Goal: Task Accomplishment & Management: Complete application form

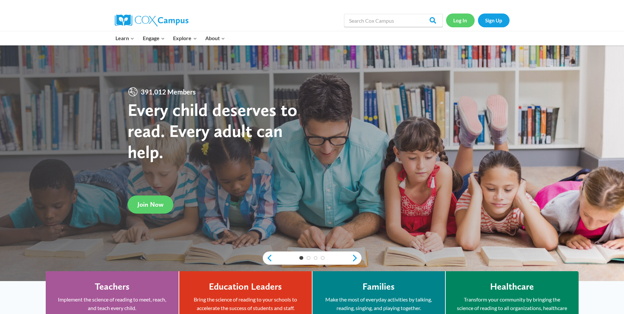
click at [460, 23] on link "Log In" at bounding box center [460, 19] width 29 height 13
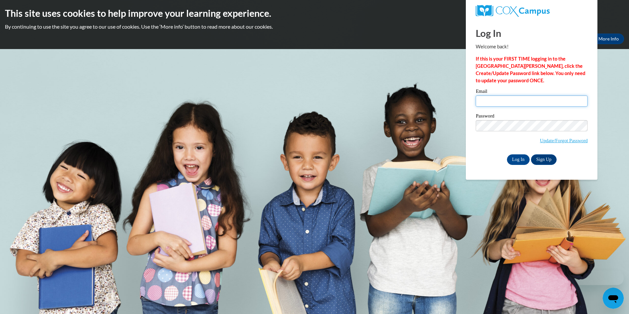
click at [503, 102] on input "Email" at bounding box center [532, 100] width 112 height 11
type input "jordancarolinehenderson@gmail.com"
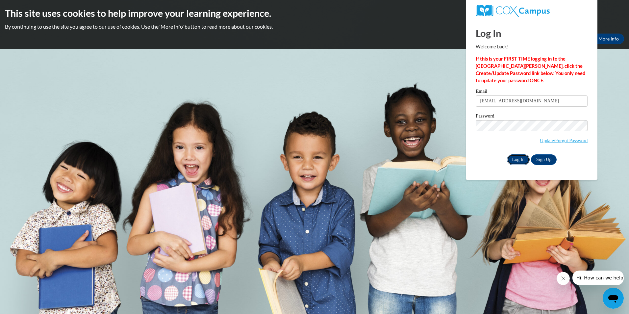
click at [515, 156] on input "Log In" at bounding box center [518, 159] width 23 height 11
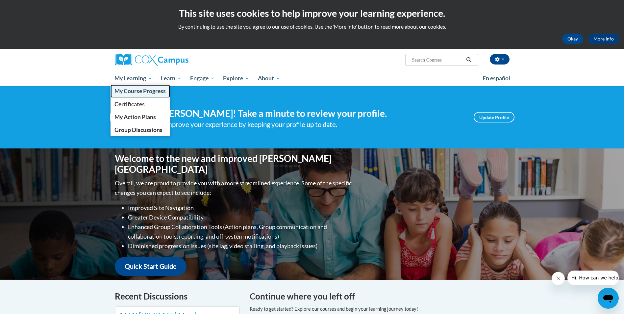
click at [147, 91] on span "My Course Progress" at bounding box center [140, 91] width 51 height 7
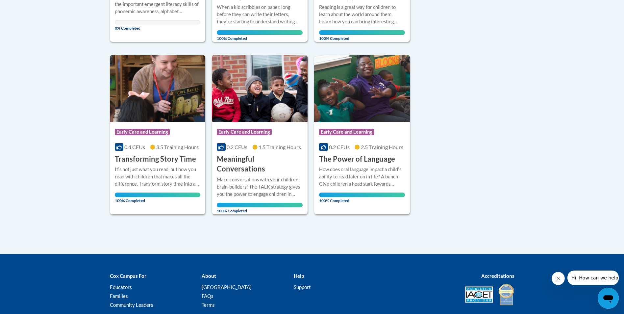
scroll to position [296, 0]
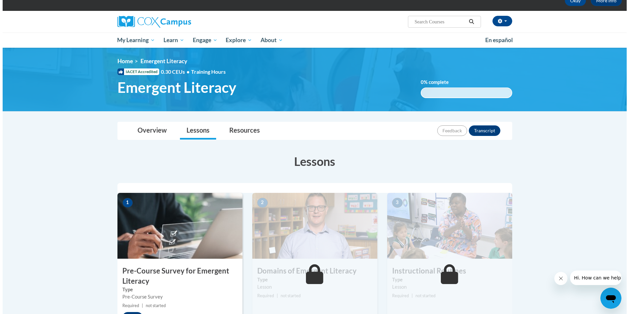
scroll to position [66, 0]
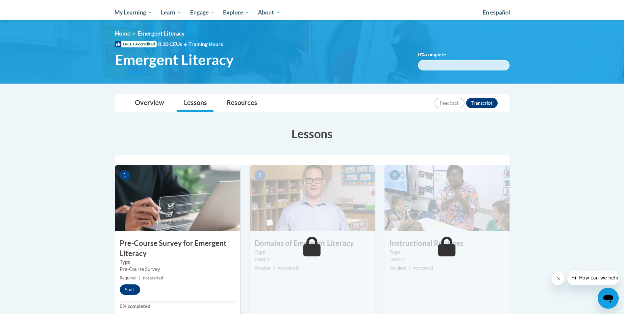
click at [167, 211] on img at bounding box center [177, 198] width 125 height 66
click at [131, 293] on button "Start" at bounding box center [130, 289] width 20 height 11
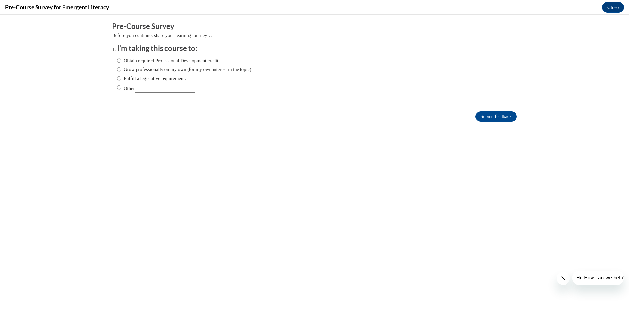
scroll to position [0, 0]
click at [137, 60] on label "Obtain required Professional Development credit." at bounding box center [168, 60] width 103 height 7
click at [121, 60] on input "Obtain required Professional Development credit." at bounding box center [119, 60] width 4 height 7
radio input "true"
click at [490, 114] on input "Submit feedback" at bounding box center [496, 116] width 41 height 11
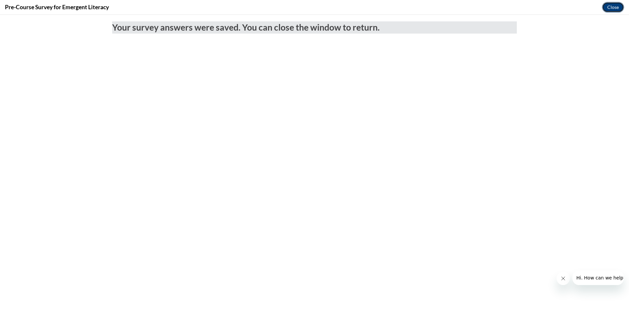
click at [609, 3] on button "Close" at bounding box center [613, 7] width 22 height 11
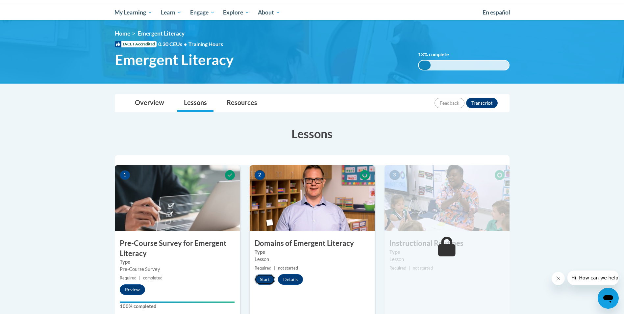
click at [262, 277] on button "Start" at bounding box center [265, 279] width 20 height 11
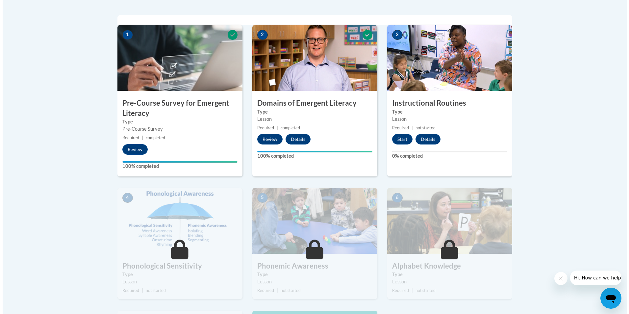
scroll to position [204, 0]
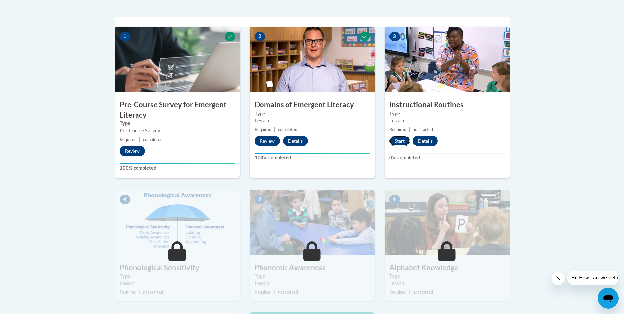
click at [399, 141] on button "Start" at bounding box center [400, 141] width 20 height 11
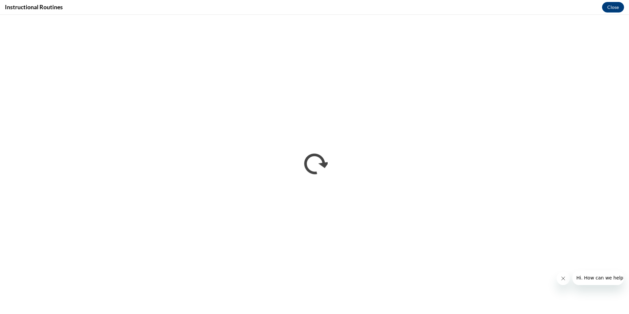
scroll to position [0, 0]
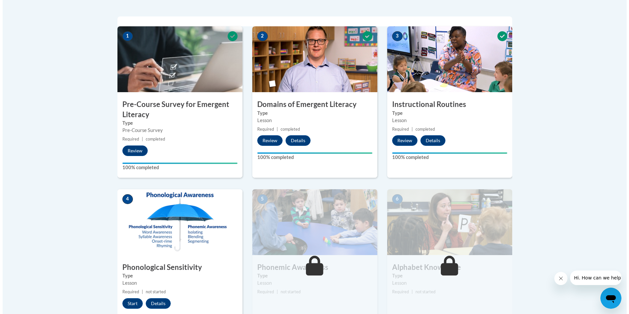
scroll to position [257, 0]
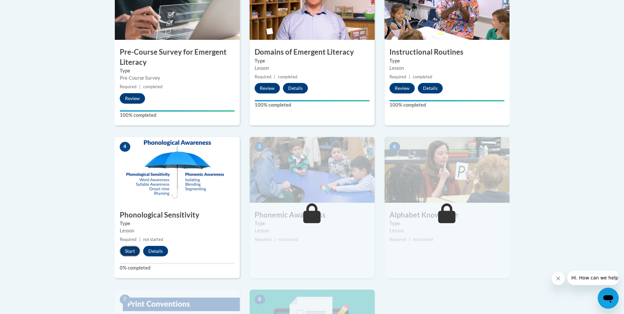
click at [128, 251] on button "Start" at bounding box center [130, 251] width 20 height 11
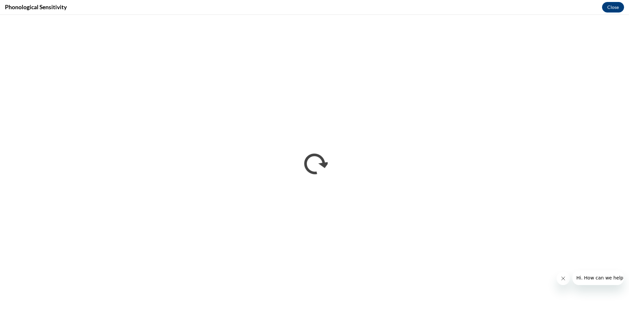
scroll to position [0, 0]
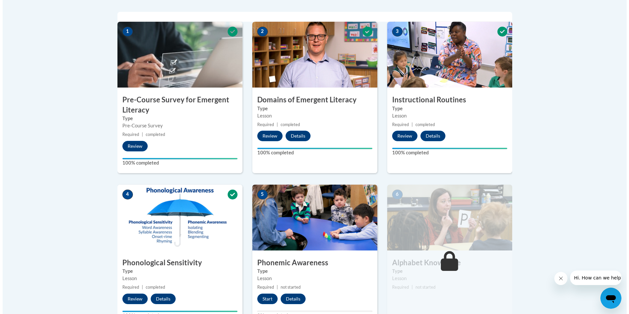
scroll to position [276, 0]
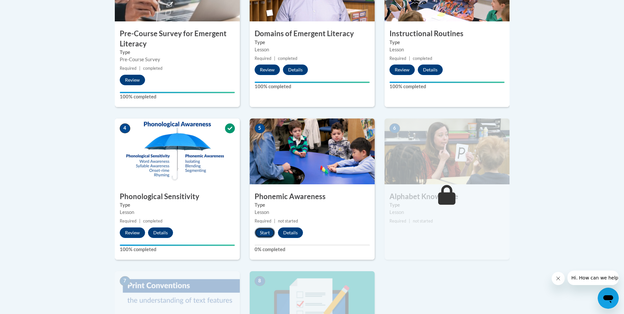
click at [263, 229] on button "Start" at bounding box center [265, 232] width 20 height 11
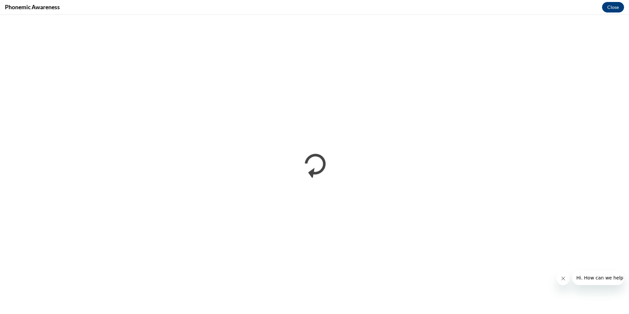
scroll to position [0, 0]
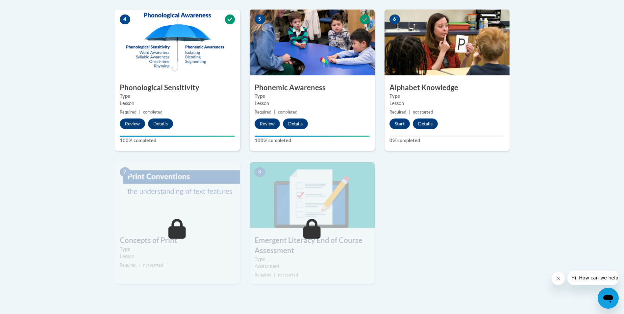
scroll to position [390, 0]
